Goal: Information Seeking & Learning: Learn about a topic

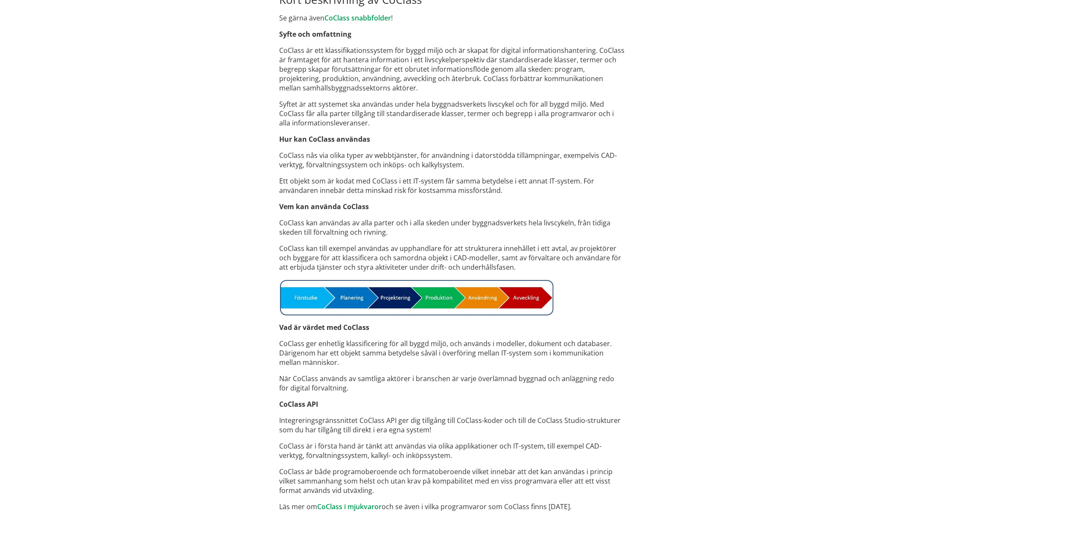
scroll to position [365, 0]
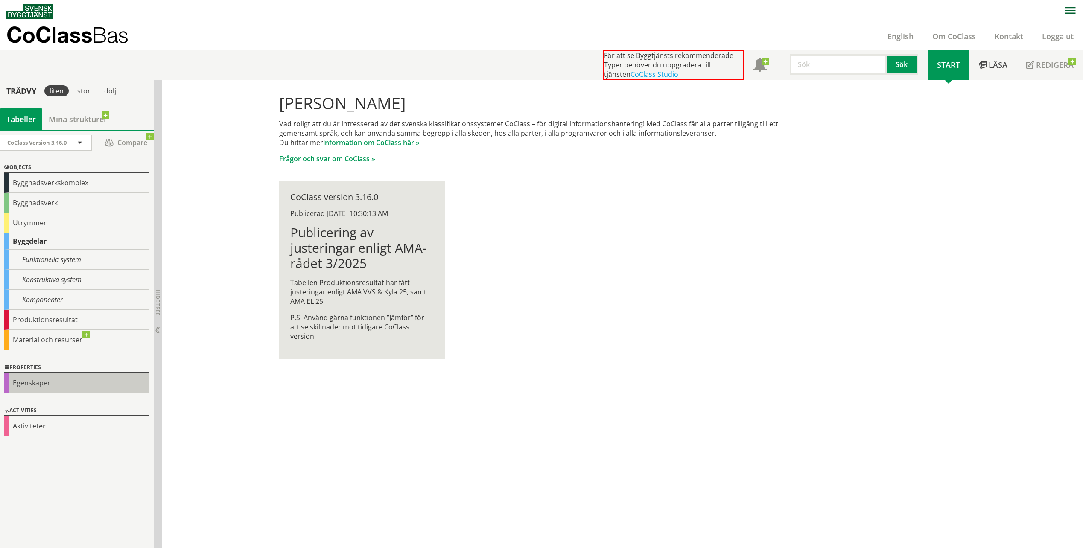
click at [34, 384] on div "Egenskaper" at bounding box center [76, 383] width 145 height 20
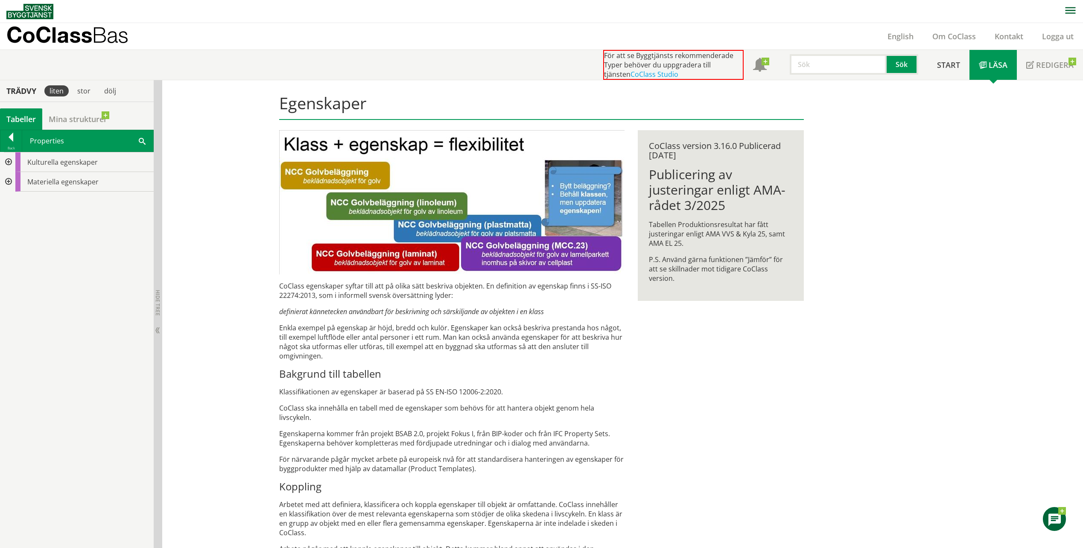
click at [8, 160] on div at bounding box center [7, 162] width 15 height 20
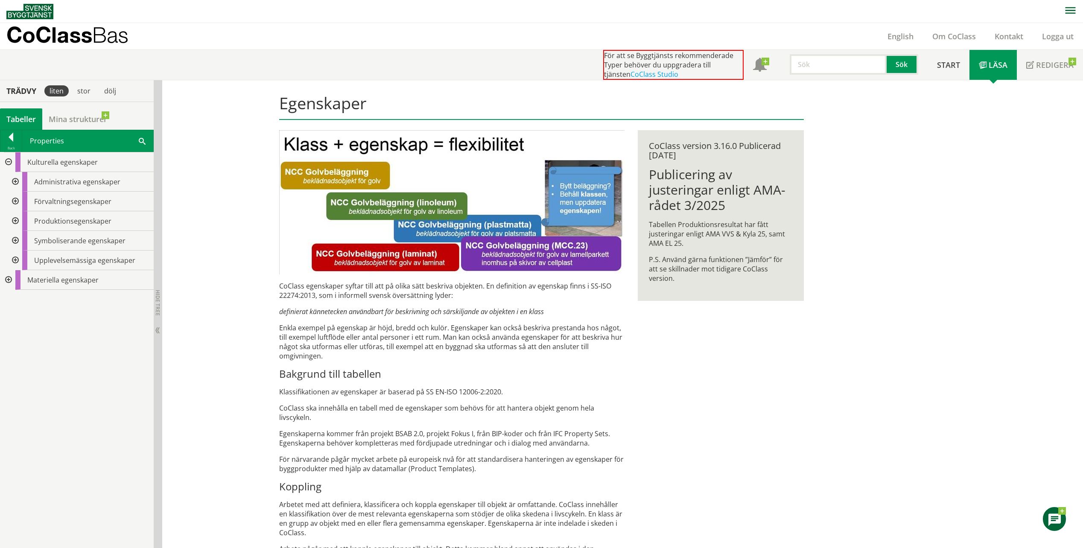
click at [14, 200] on div at bounding box center [14, 202] width 15 height 20
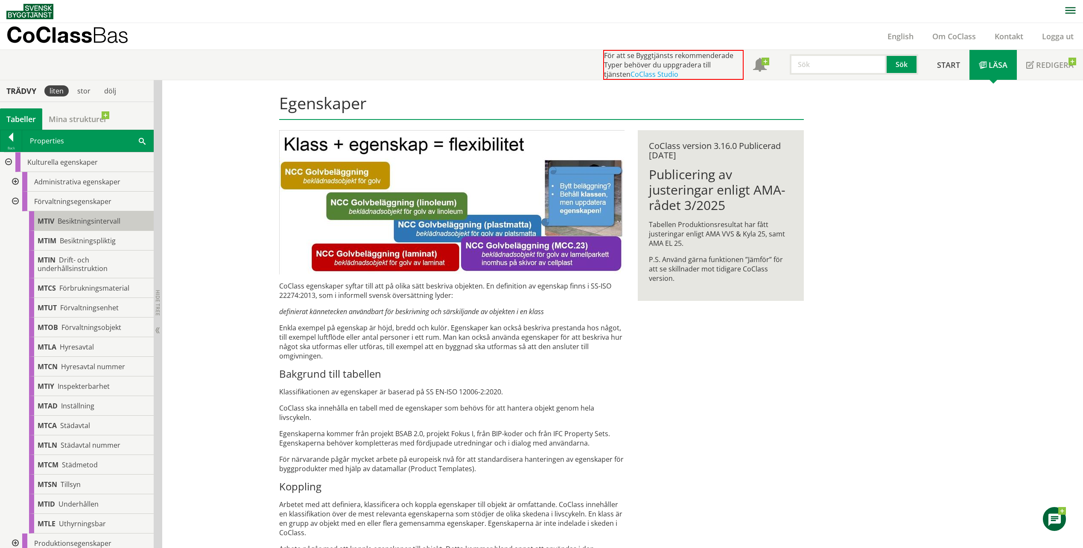
click at [109, 222] on span "Besiktningsintervall" at bounding box center [89, 220] width 63 height 9
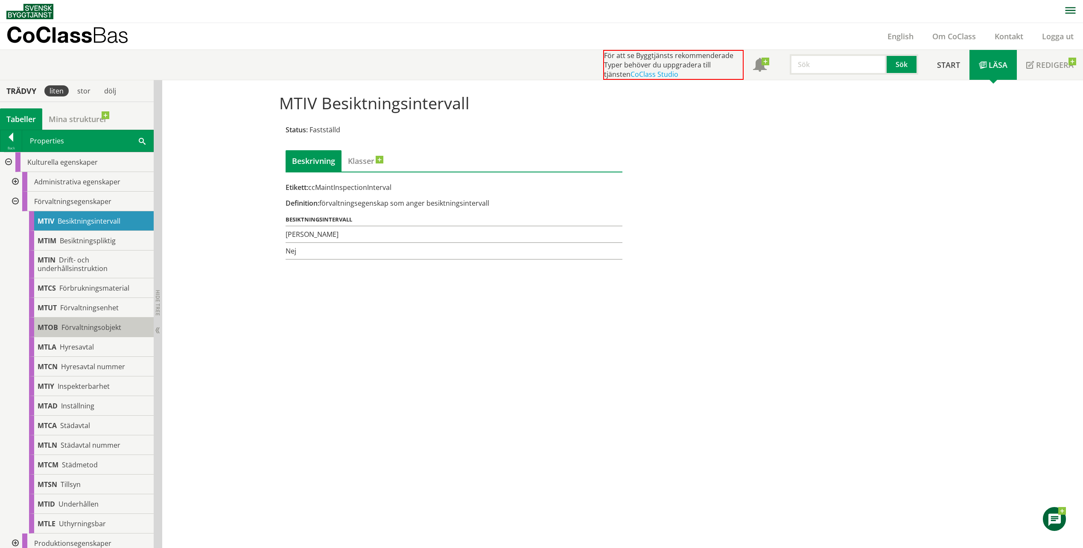
click at [106, 329] on span "Förvaltningsobjekt" at bounding box center [91, 327] width 60 height 9
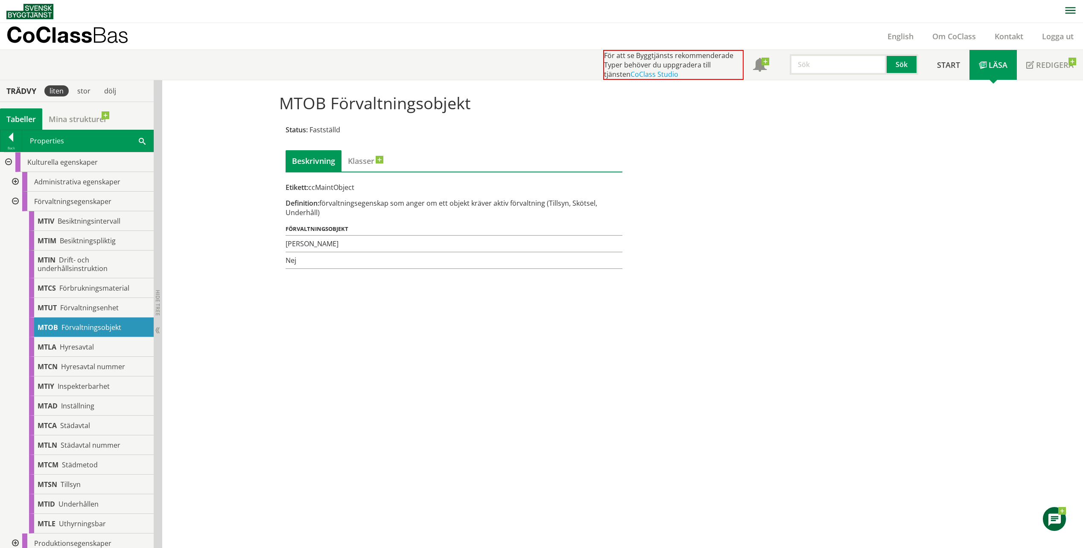
click at [6, 159] on div at bounding box center [7, 162] width 15 height 20
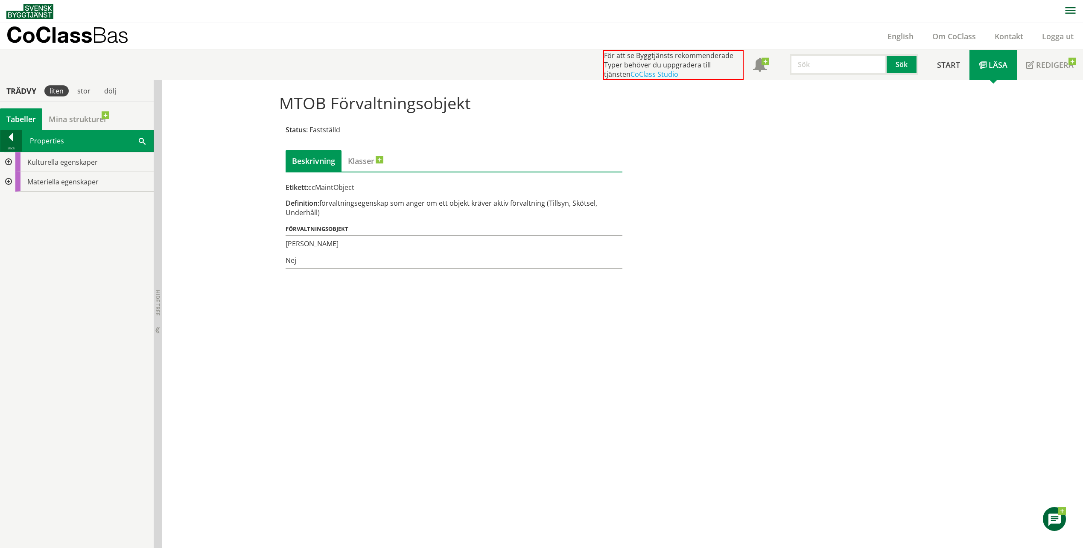
click at [14, 134] on div at bounding box center [10, 139] width 21 height 12
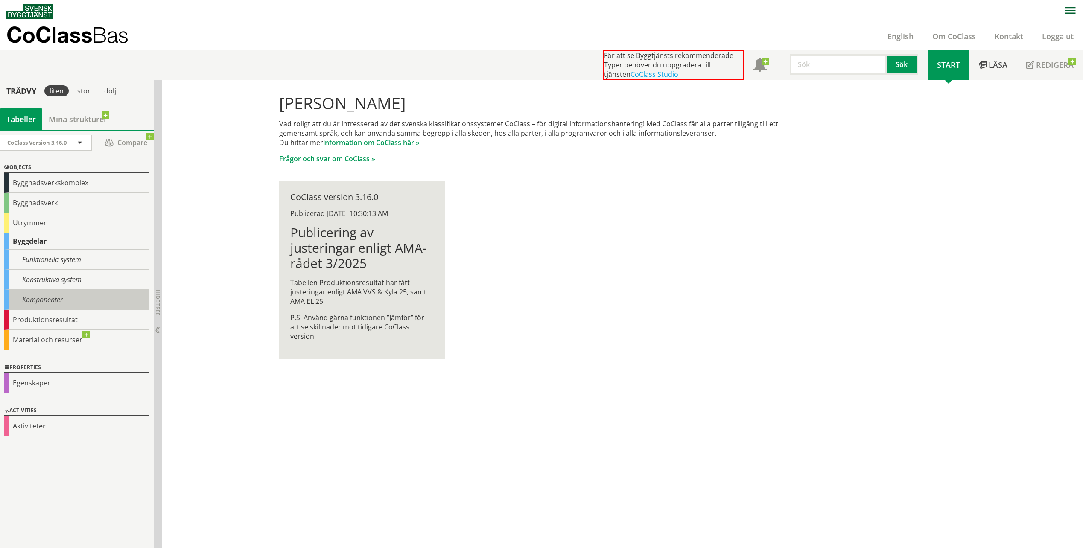
click at [43, 297] on div "Komponenter" at bounding box center [76, 300] width 145 height 20
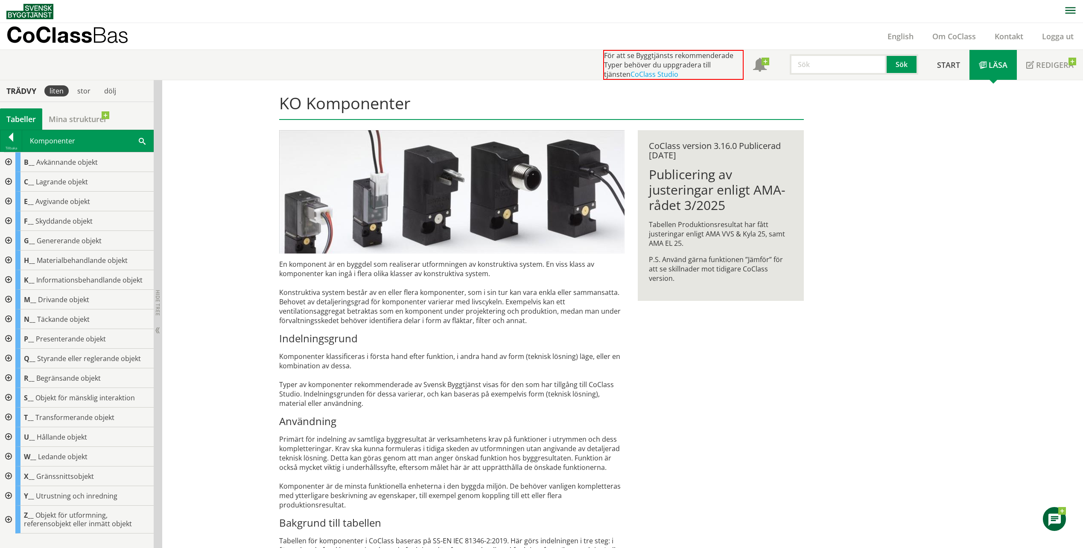
click at [7, 495] on div at bounding box center [7, 496] width 15 height 20
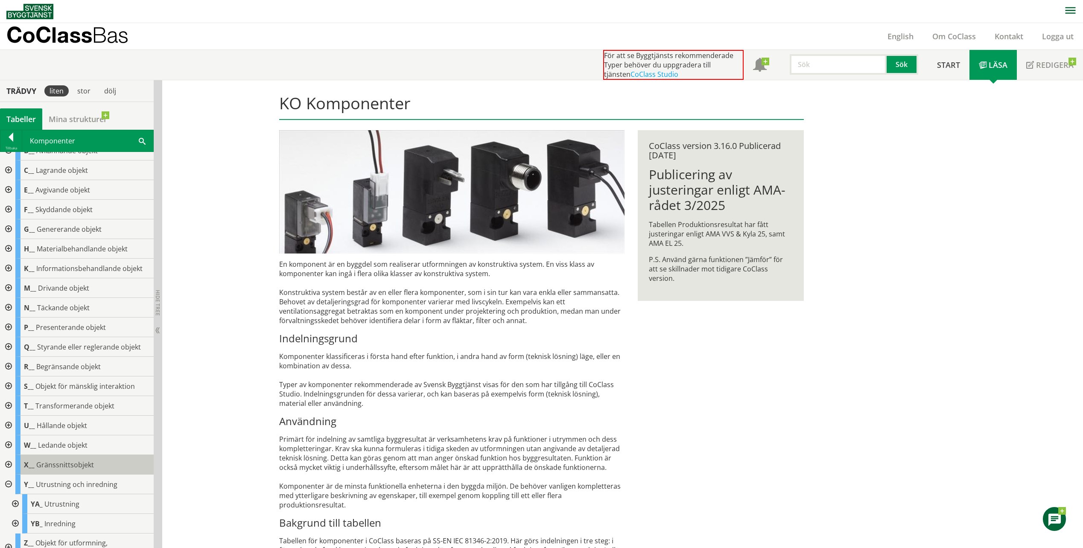
scroll to position [25, 0]
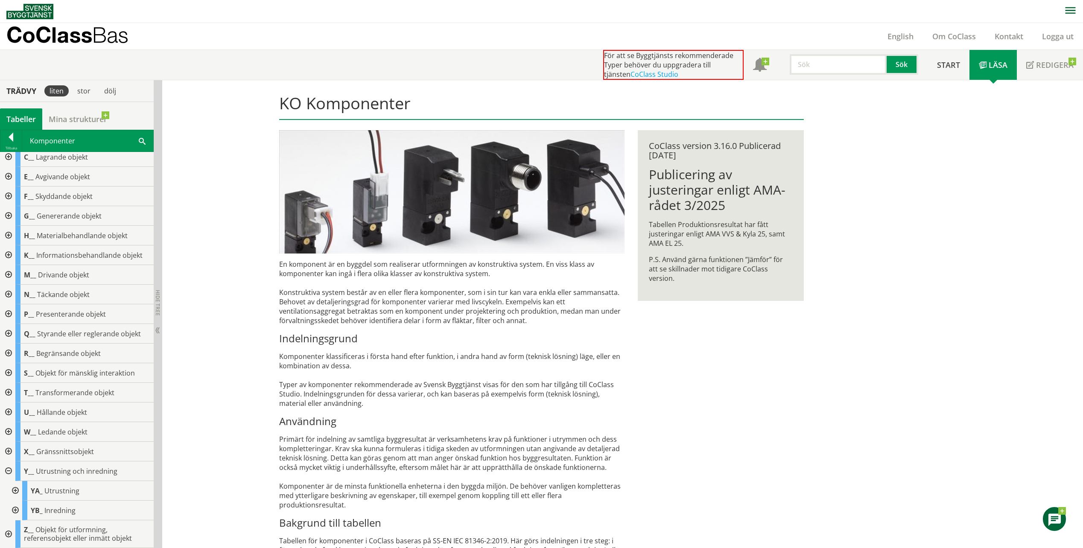
click at [14, 488] on div at bounding box center [14, 491] width 15 height 20
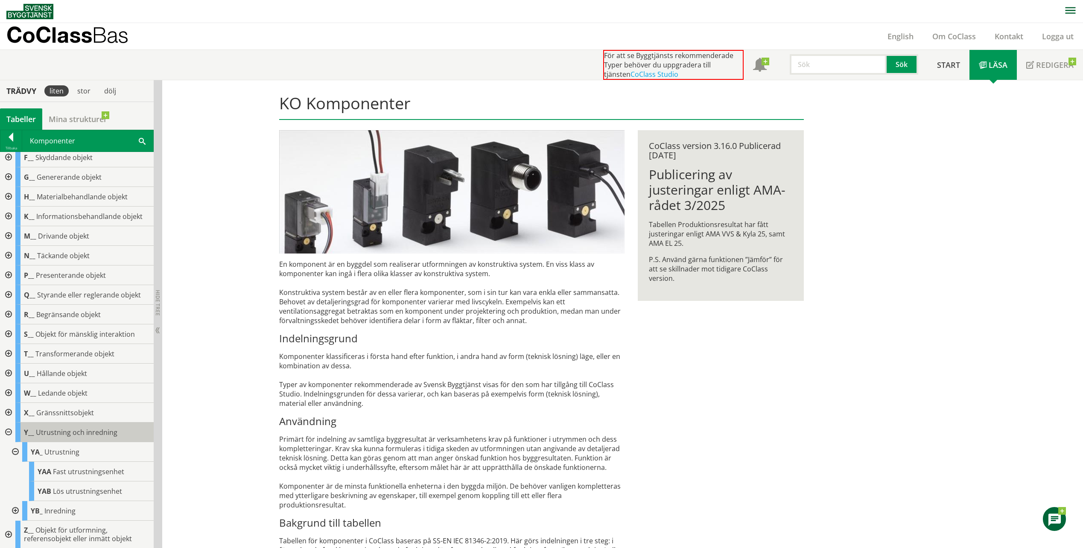
scroll to position [64, 0]
click at [73, 471] on span "Fast utrustningsenhet" at bounding box center [88, 471] width 71 height 9
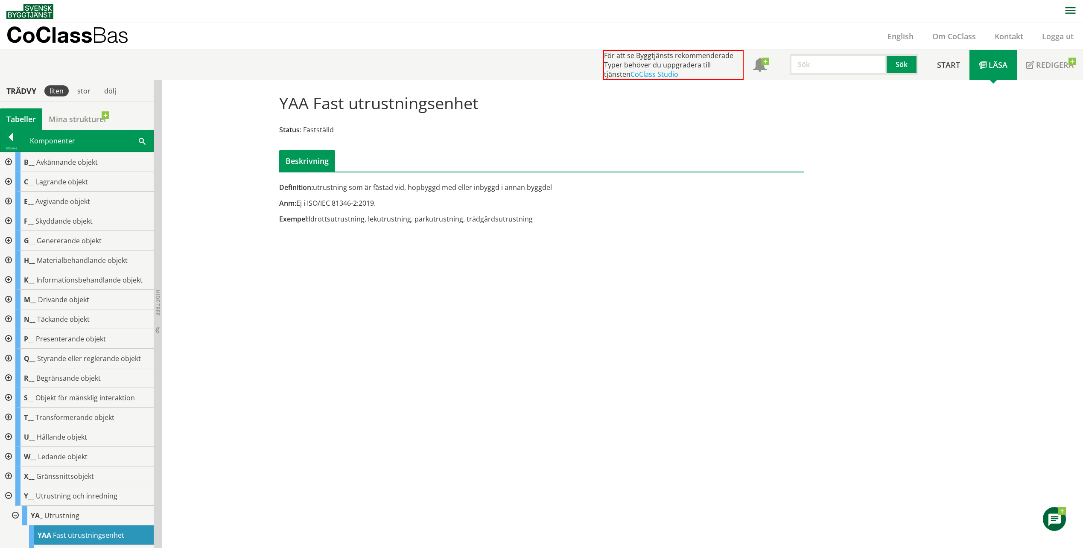
click at [9, 319] on div at bounding box center [7, 320] width 15 height 20
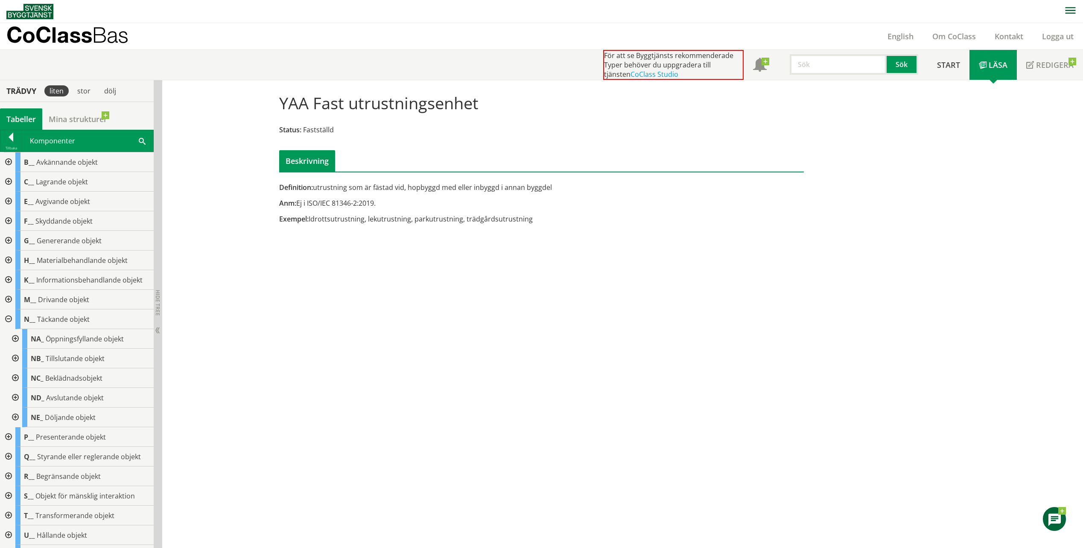
click at [140, 143] on span at bounding box center [142, 140] width 7 height 9
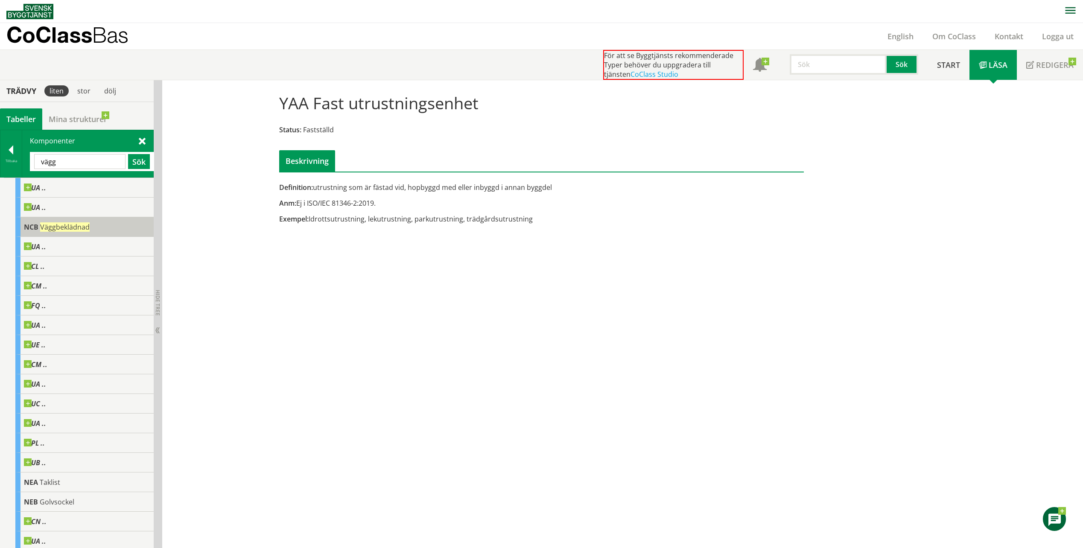
click at [73, 225] on span "Väggbeklädnad" at bounding box center [65, 226] width 50 height 9
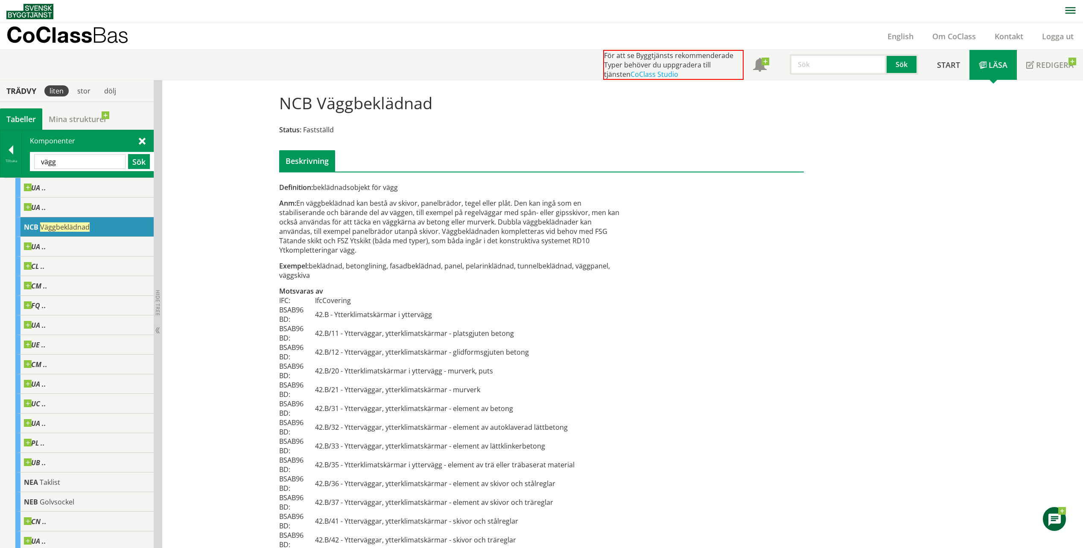
click at [799, 342] on div "Definition: beklädnadsobjekt för vägg Anm: En väggbeklädnad kan bestå av skivor…" at bounding box center [542, 389] width 538 height 604
drag, startPoint x: 56, startPoint y: 162, endPoint x: 37, endPoint y: 158, distance: 20.1
click at [37, 158] on input "vägg" at bounding box center [79, 161] width 91 height 15
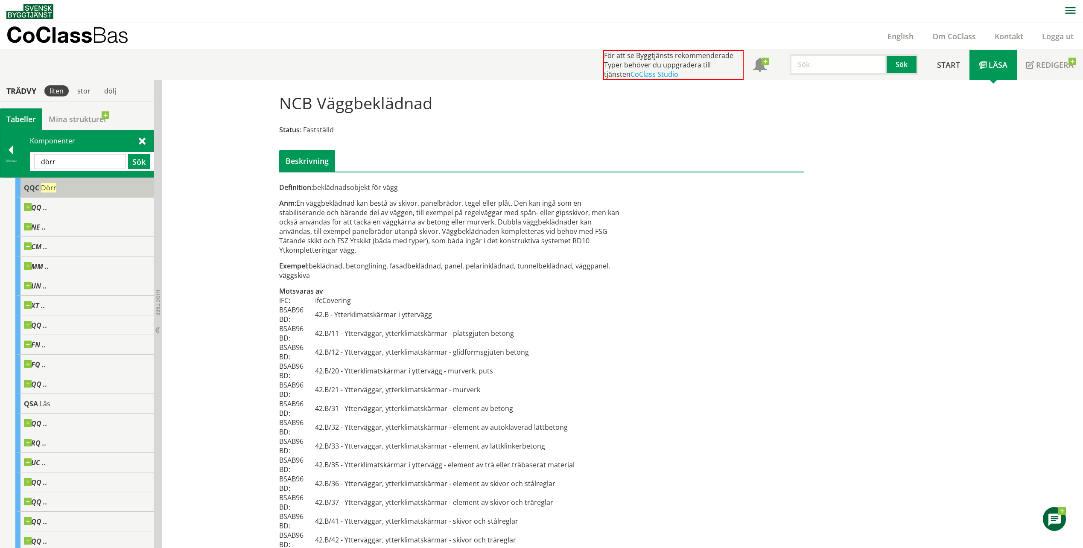
click at [39, 188] on span "QQC" at bounding box center [31, 187] width 15 height 9
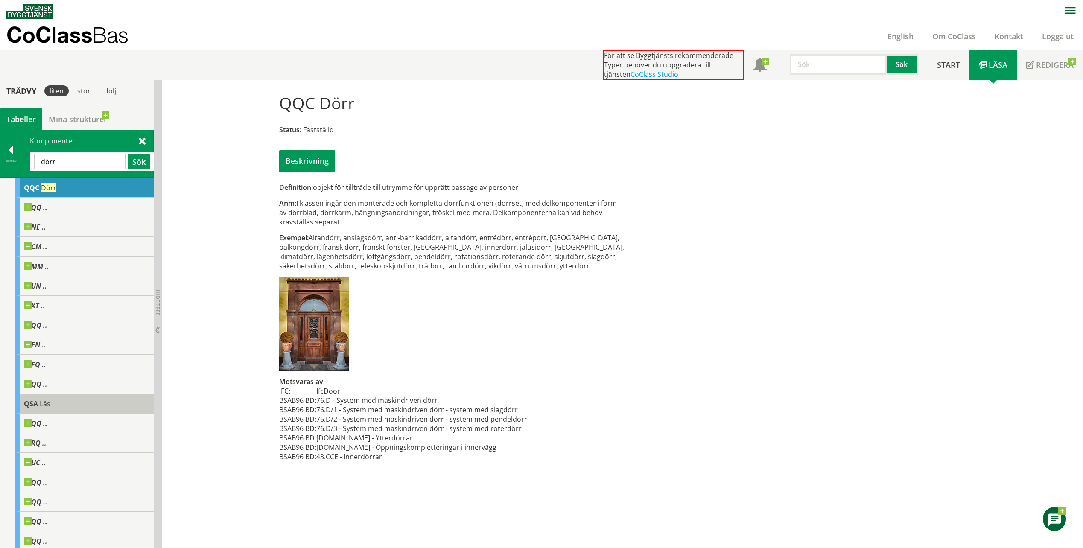
click at [66, 397] on div "QSA Lås" at bounding box center [84, 404] width 138 height 20
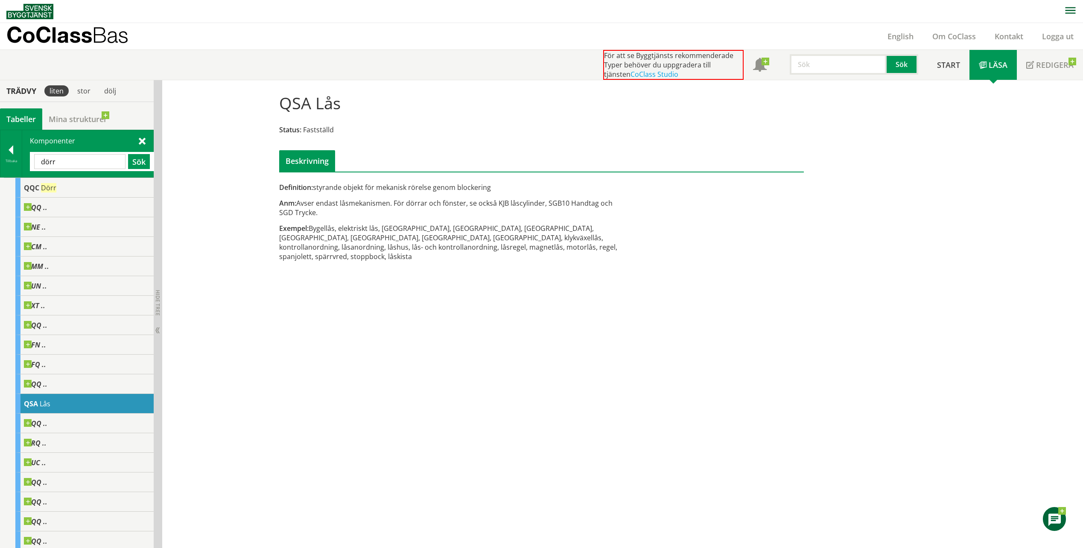
drag, startPoint x: 64, startPoint y: 161, endPoint x: 34, endPoint y: 160, distance: 29.5
click at [34, 160] on input "dörr" at bounding box center [79, 161] width 91 height 15
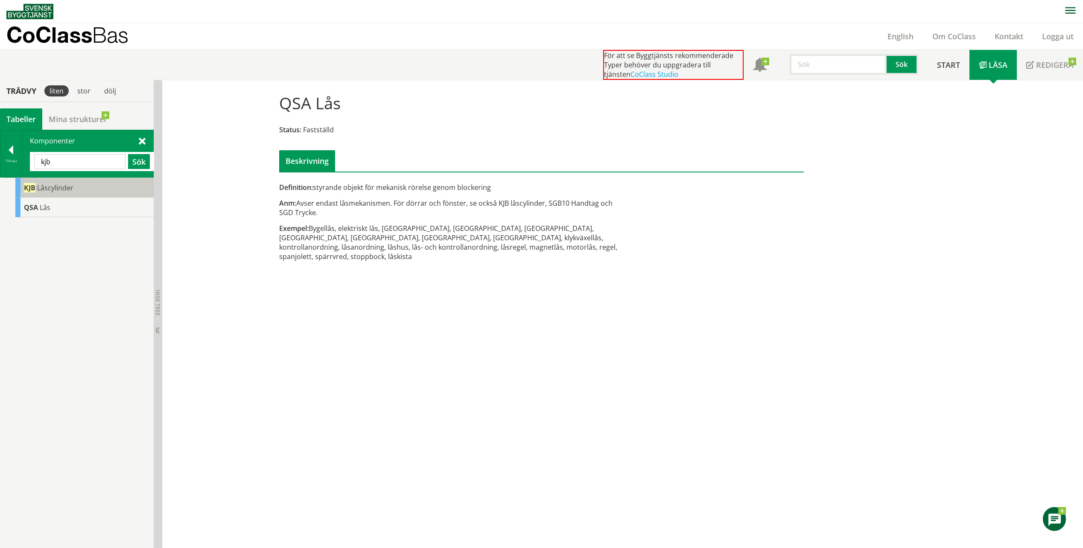
click at [55, 189] on span "Låscylinder" at bounding box center [55, 187] width 36 height 9
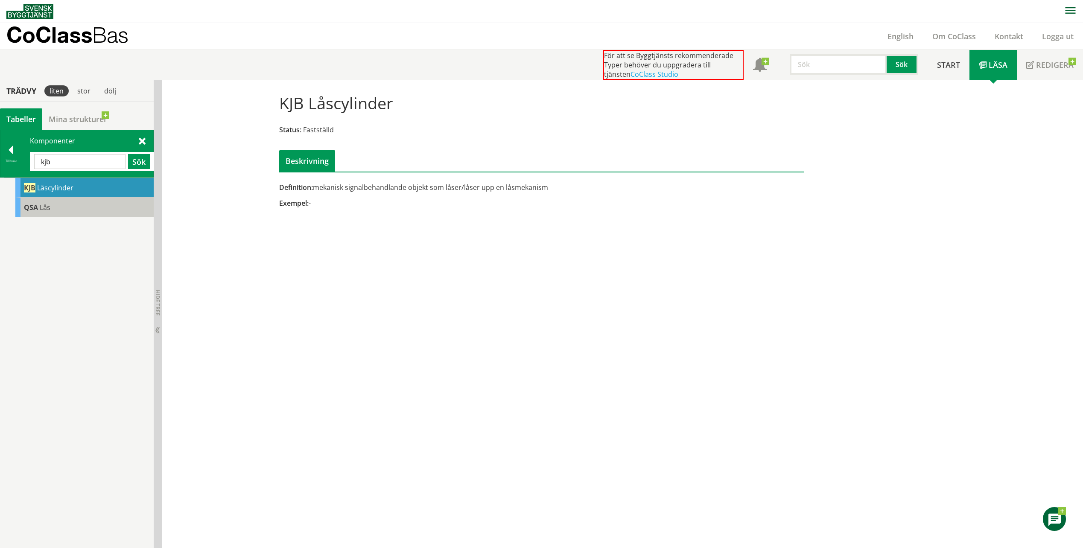
click at [33, 208] on span "QSA" at bounding box center [31, 207] width 14 height 9
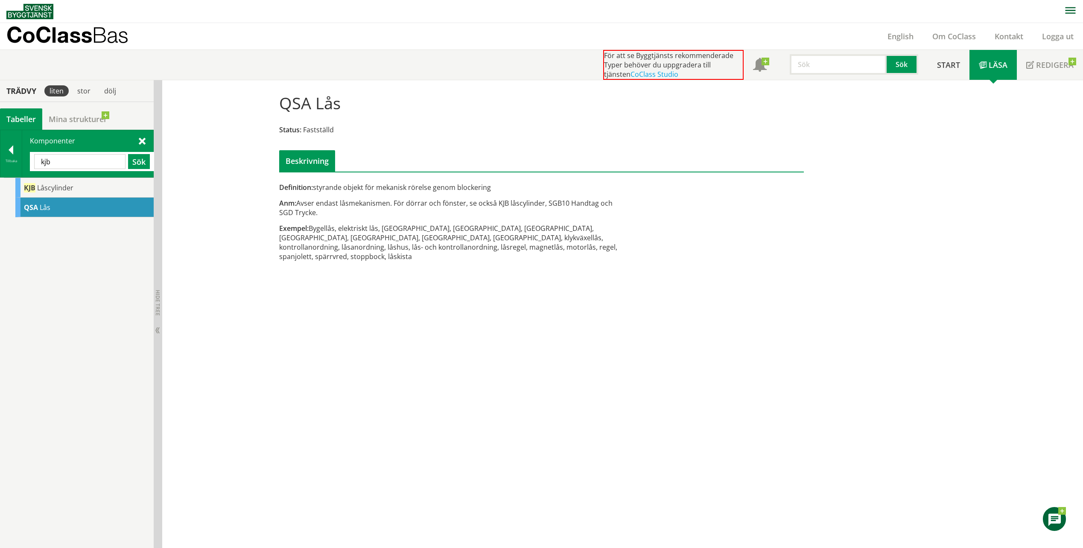
drag, startPoint x: 69, startPoint y: 161, endPoint x: 24, endPoint y: 155, distance: 45.2
click at [24, 155] on div "Komponenter kjb Sök" at bounding box center [87, 153] width 131 height 47
click at [67, 187] on span "Greppställdon" at bounding box center [62, 187] width 47 height 9
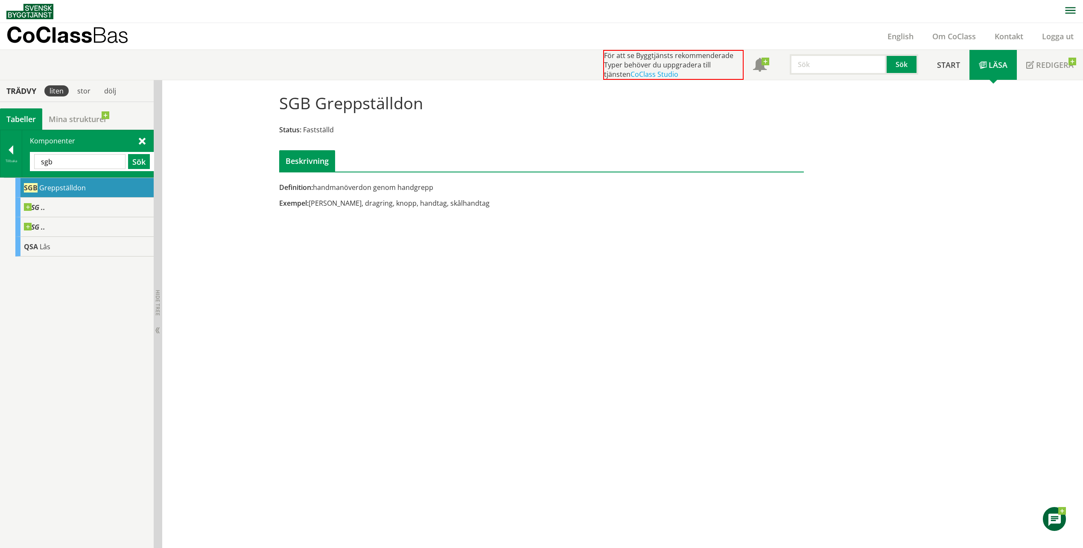
drag, startPoint x: 63, startPoint y: 164, endPoint x: 28, endPoint y: 155, distance: 36.5
click at [28, 155] on div "Komponenter sgb Sök" at bounding box center [87, 153] width 131 height 47
type input "don"
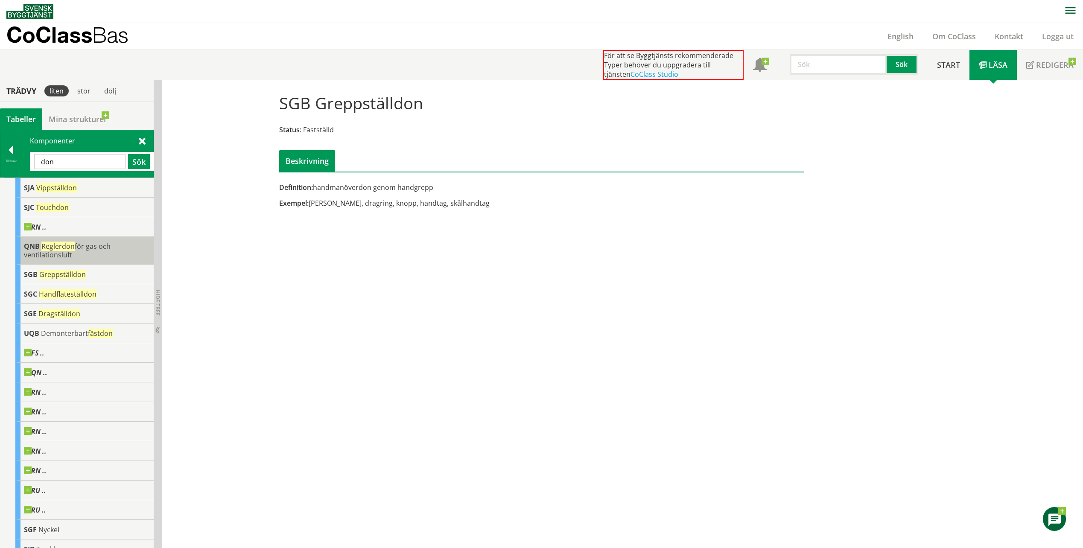
click at [80, 249] on span "Reglerdon för gas och ventilationsluft" at bounding box center [67, 251] width 87 height 18
